Goal: Check status: Check status

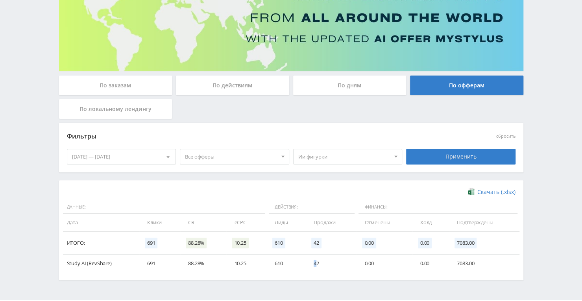
scroll to position [86, 0]
click at [316, 268] on td "42" at bounding box center [331, 263] width 51 height 18
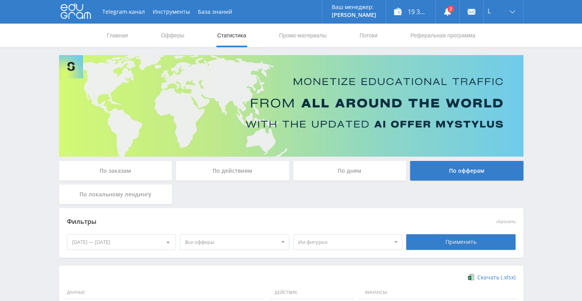
scroll to position [0, 0]
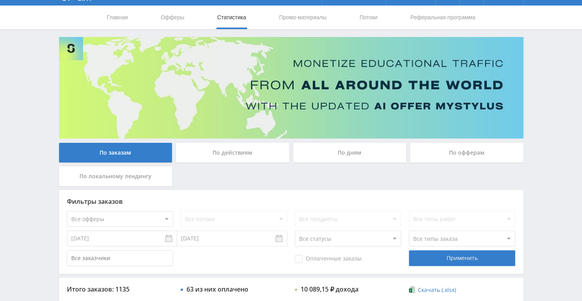
scroll to position [19, 0]
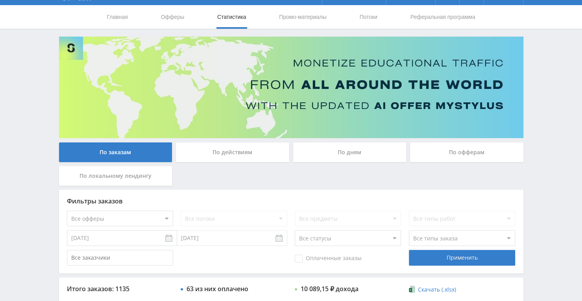
click at [454, 159] on div "По офферам" at bounding box center [466, 153] width 113 height 20
click at [0, 0] on input "По офферам" at bounding box center [0, 0] width 0 height 0
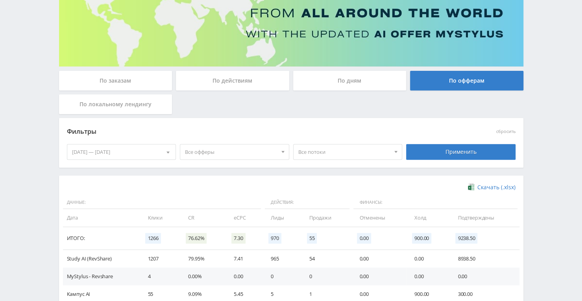
scroll to position [114, 0]
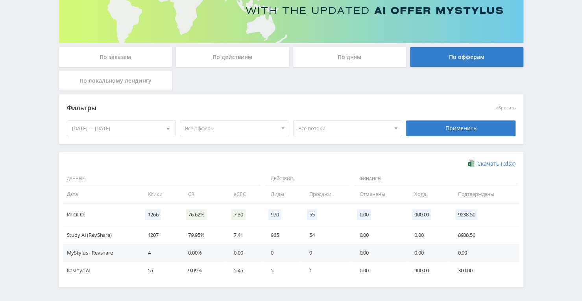
click at [391, 132] on div at bounding box center [396, 128] width 12 height 15
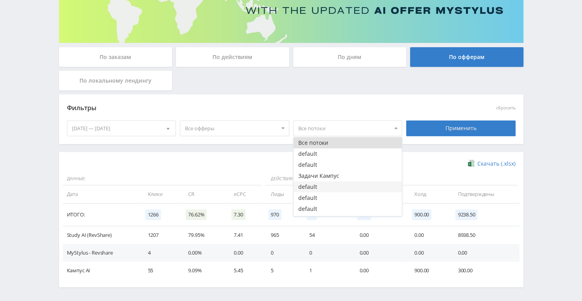
scroll to position [176, 0]
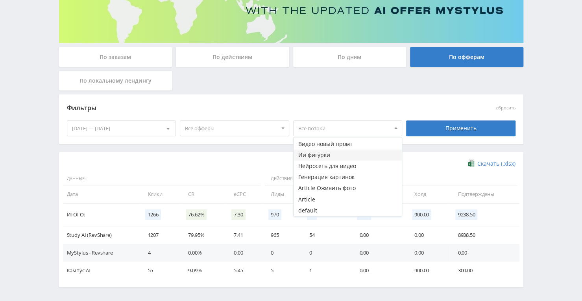
click at [320, 158] on button "Ии фигурки" at bounding box center [348, 155] width 109 height 11
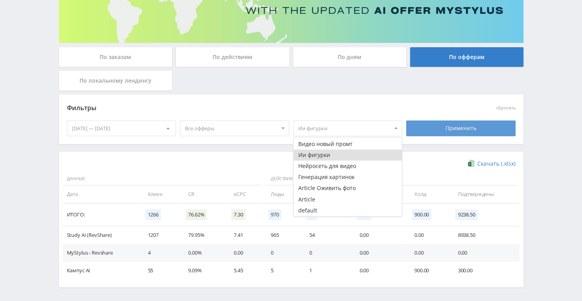
click at [467, 124] on div "Применить" at bounding box center [460, 128] width 109 height 16
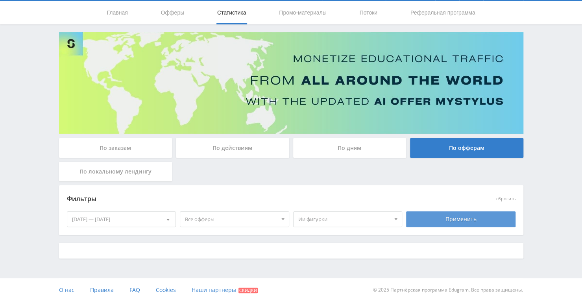
scroll to position [107, 0]
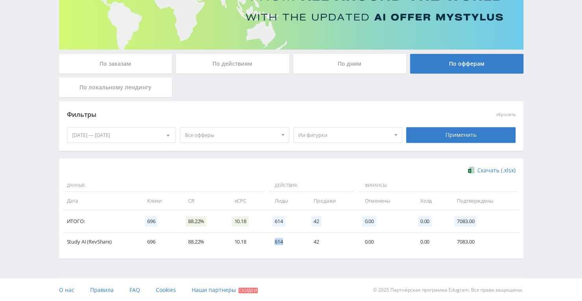
drag, startPoint x: 273, startPoint y: 243, endPoint x: 284, endPoint y: 243, distance: 10.6
click at [284, 243] on td "614" at bounding box center [286, 242] width 39 height 18
click at [280, 245] on td "614" at bounding box center [286, 242] width 39 height 18
drag, startPoint x: 278, startPoint y: 243, endPoint x: 290, endPoint y: 245, distance: 12.5
click at [290, 245] on td "614" at bounding box center [286, 242] width 39 height 18
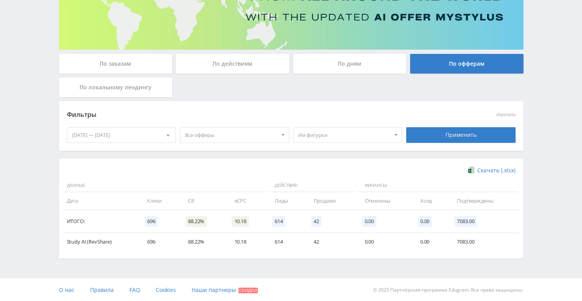
click at [317, 238] on td "42" at bounding box center [331, 242] width 51 height 18
click at [396, 135] on span at bounding box center [396, 136] width 3 height 4
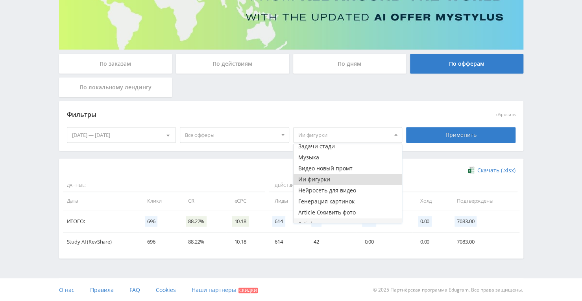
scroll to position [159, 0]
click at [323, 209] on button "Article Оживить фото" at bounding box center [348, 211] width 109 height 11
click at [340, 211] on button "Article Оживить фото" at bounding box center [348, 211] width 109 height 11
click at [336, 174] on button "Ии фигурки" at bounding box center [348, 177] width 109 height 11
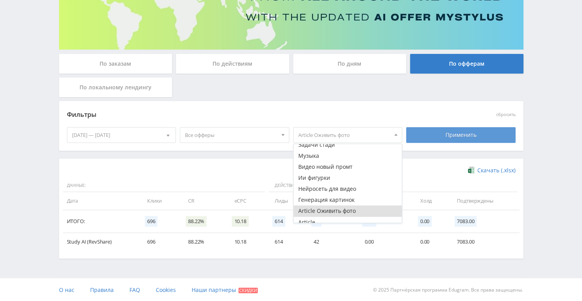
click at [443, 135] on div "Применить" at bounding box center [460, 135] width 109 height 16
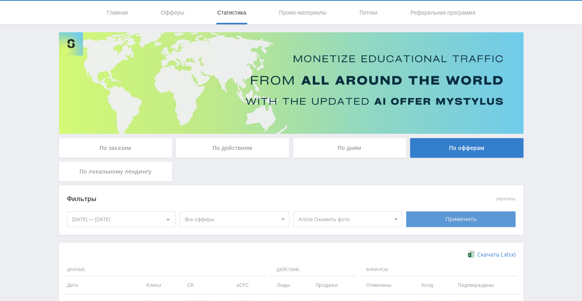
scroll to position [107, 0]
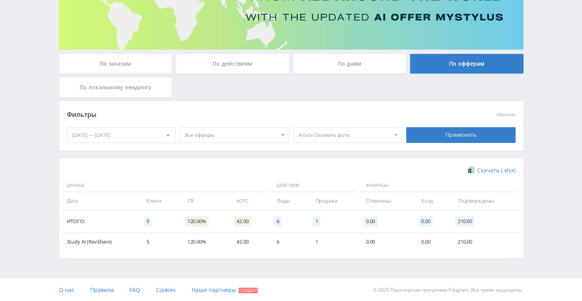
click at [356, 139] on span "Article Оживить фото" at bounding box center [344, 135] width 92 height 15
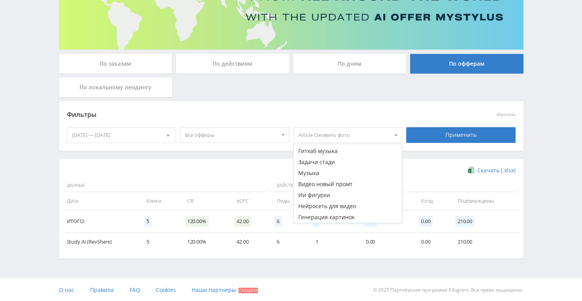
scroll to position [141, 0]
click at [319, 175] on button "Музыка" at bounding box center [348, 174] width 109 height 11
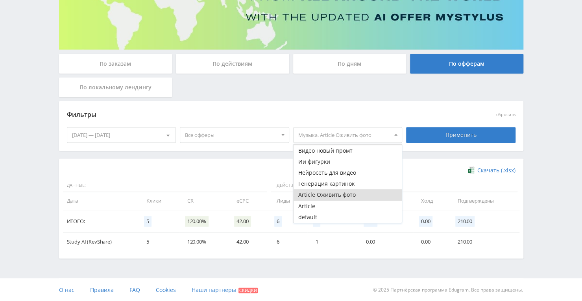
click at [314, 199] on button "Article Оживить фото" at bounding box center [348, 194] width 109 height 11
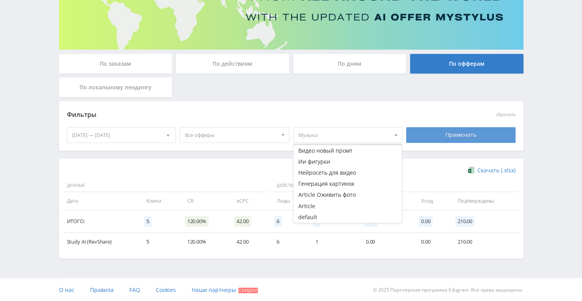
click at [447, 130] on div "Применить" at bounding box center [460, 135] width 109 height 16
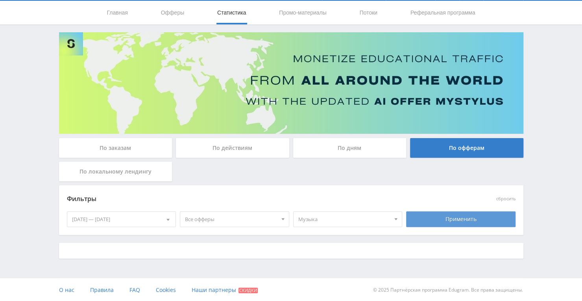
scroll to position [107, 0]
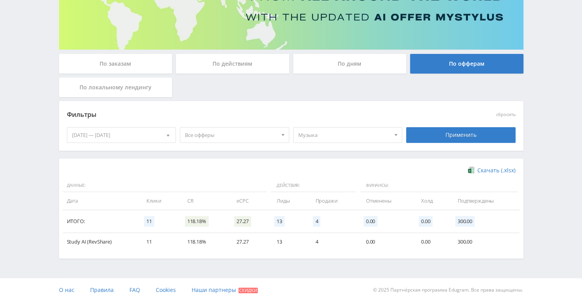
click at [360, 135] on span "Музыка" at bounding box center [344, 135] width 92 height 15
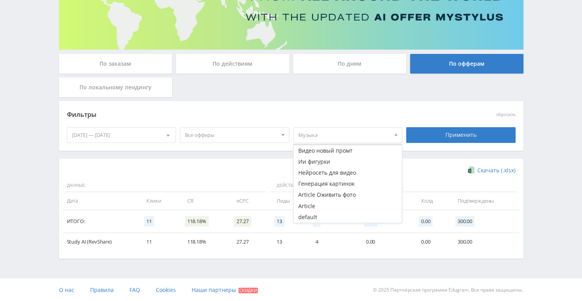
click at [268, 139] on span "Все офферы" at bounding box center [231, 135] width 92 height 15
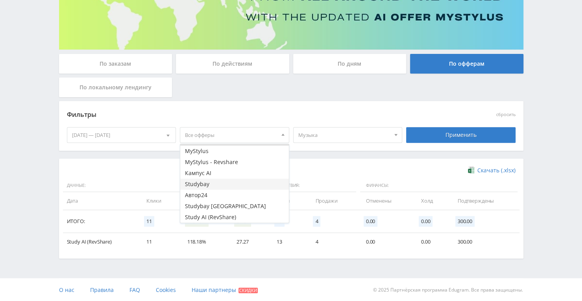
scroll to position [8, 0]
click at [201, 215] on button "Study AI (RevShare)" at bounding box center [234, 218] width 109 height 11
click at [340, 136] on span "Все потоки" at bounding box center [344, 135] width 92 height 15
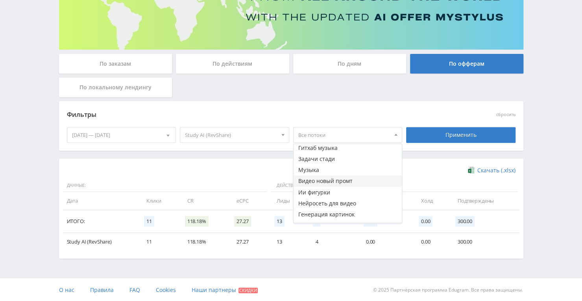
scroll to position [67, 0]
click at [310, 169] on button "Музыка" at bounding box center [348, 170] width 109 height 11
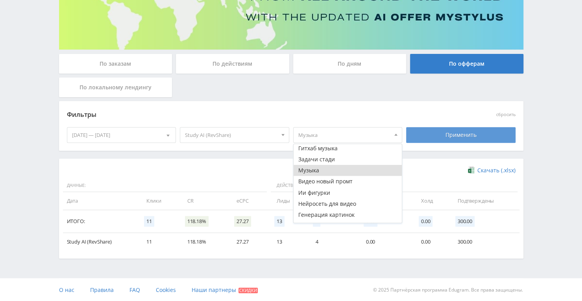
click at [441, 137] on div "Применить" at bounding box center [460, 135] width 109 height 16
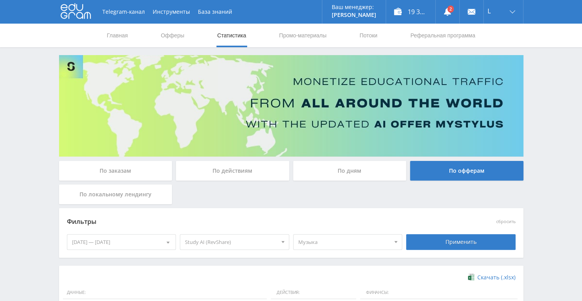
scroll to position [0, 0]
click at [444, 7] on icon at bounding box center [448, 11] width 8 height 8
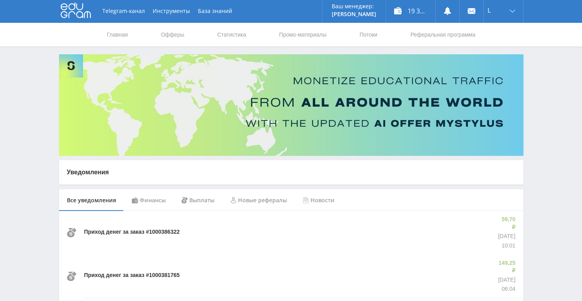
scroll to position [2, 0]
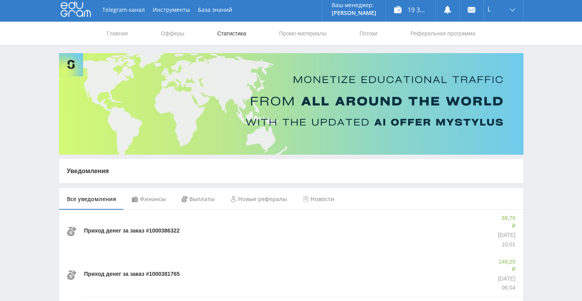
click at [235, 36] on link "Статистика" at bounding box center [232, 34] width 31 height 24
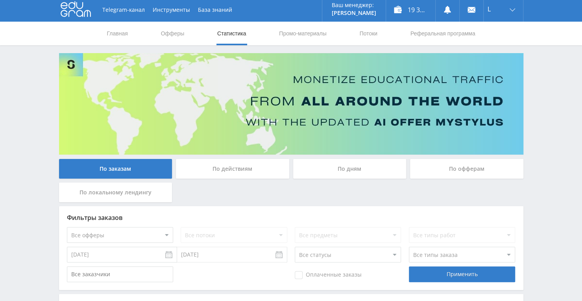
click at [327, 169] on div "По дням" at bounding box center [349, 169] width 113 height 20
click at [0, 0] on input "По дням" at bounding box center [0, 0] width 0 height 0
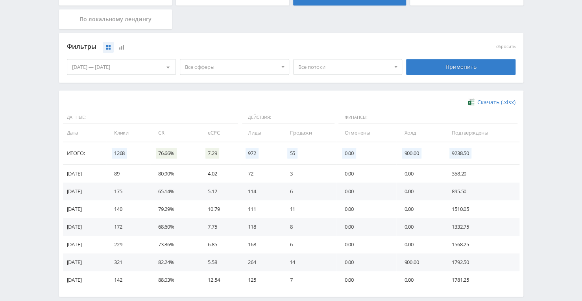
scroll to position [213, 0]
